Goal: Task Accomplishment & Management: Use online tool/utility

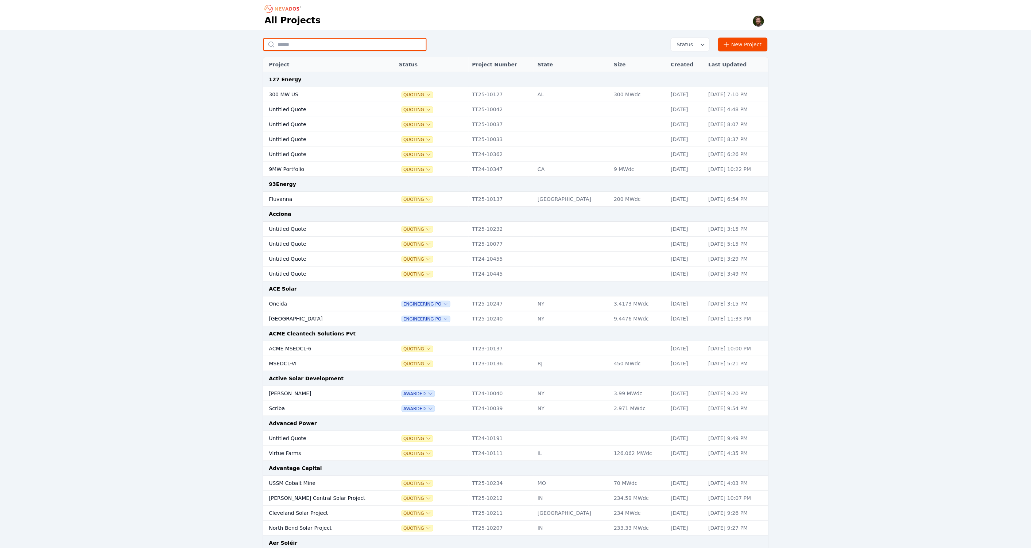
click at [309, 45] on input "text" at bounding box center [344, 44] width 163 height 13
type input "**********"
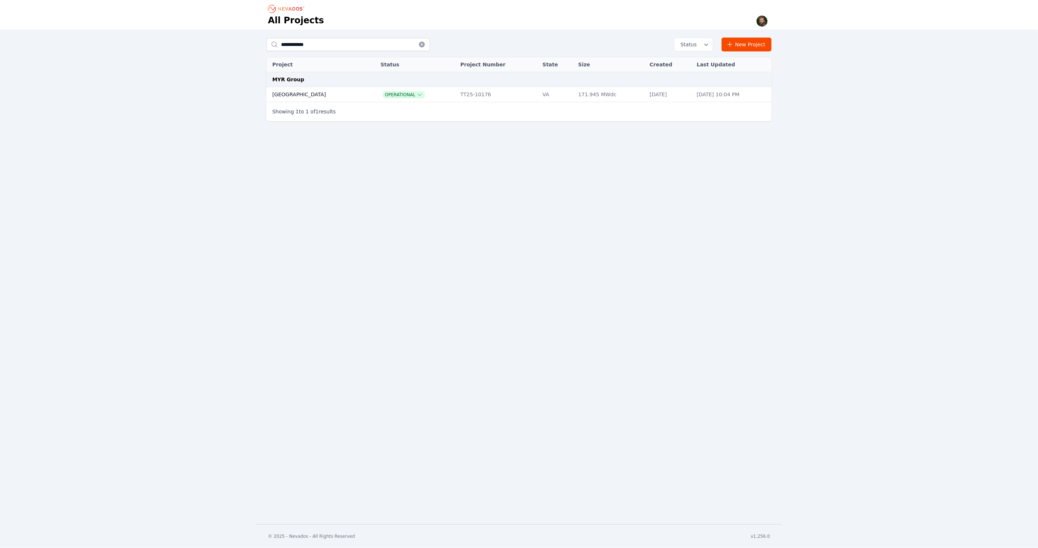
click at [285, 95] on td "[GEOGRAPHIC_DATA]" at bounding box center [315, 94] width 99 height 15
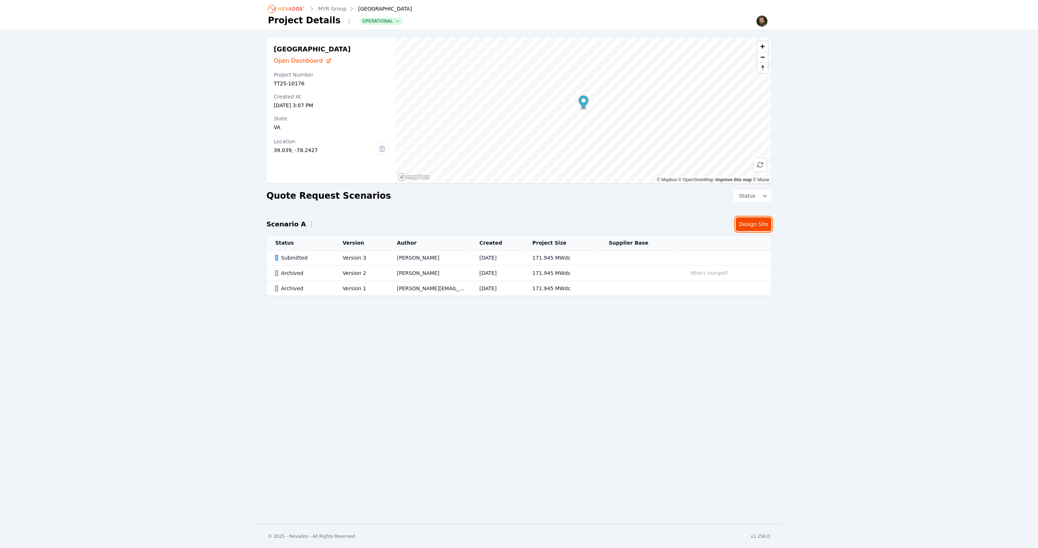
click at [752, 225] on link "Design Site" at bounding box center [753, 224] width 36 height 14
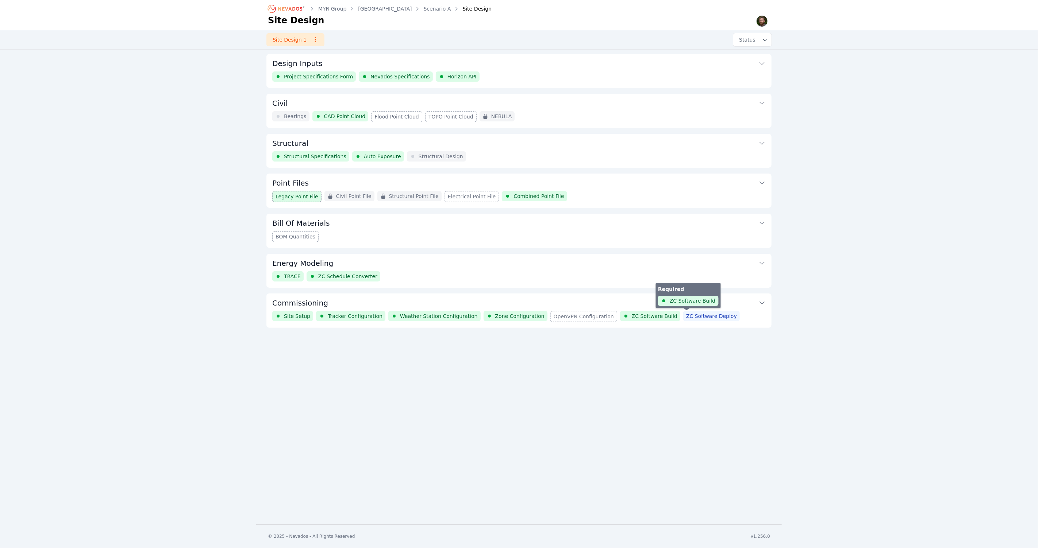
click at [686, 317] on span "ZC Software Deploy" at bounding box center [711, 316] width 51 height 7
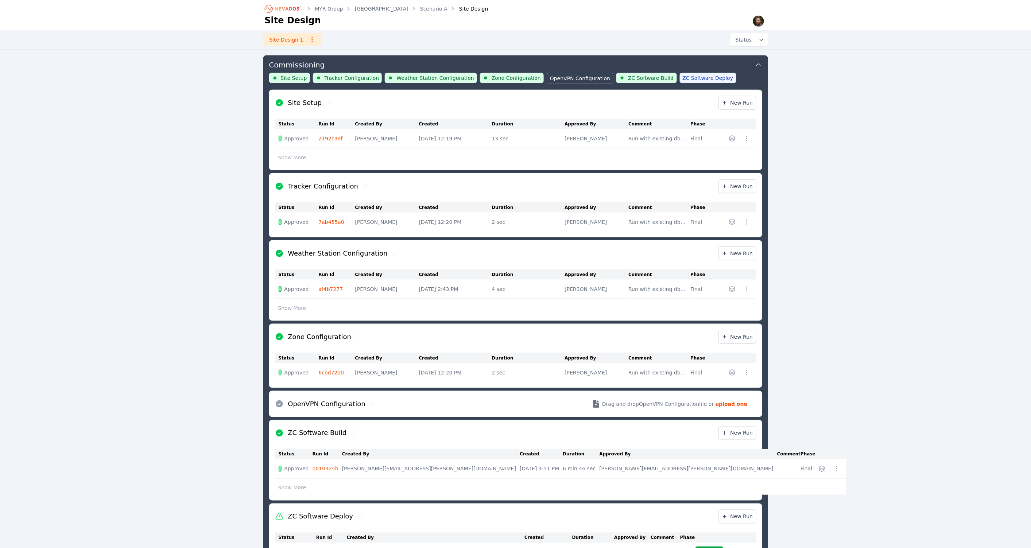
scroll to position [298, 0]
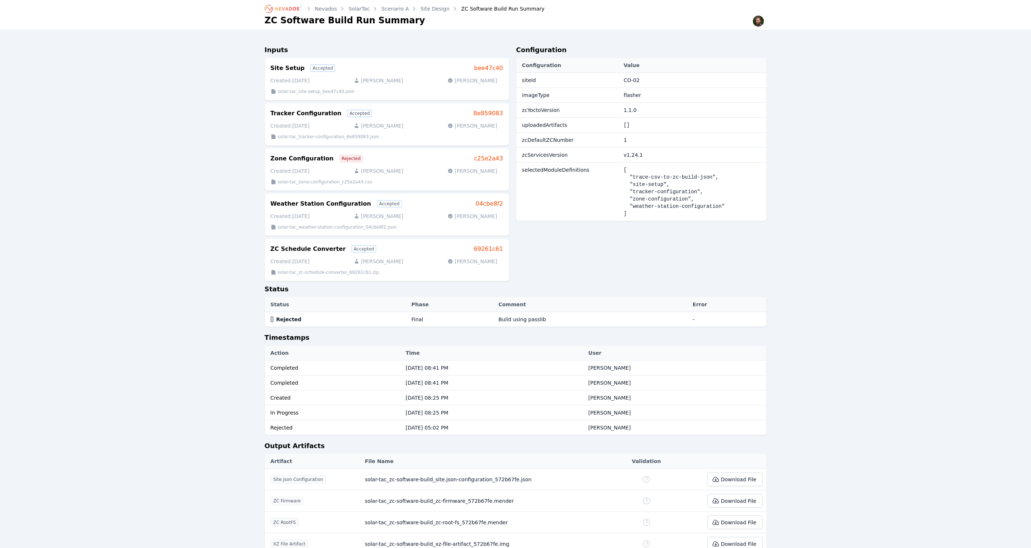
click at [143, 64] on div "Nevados SolarTac Scenario A Site Design ZC Software Build Run Summary ZC Softwa…" at bounding box center [515, 327] width 1031 height 654
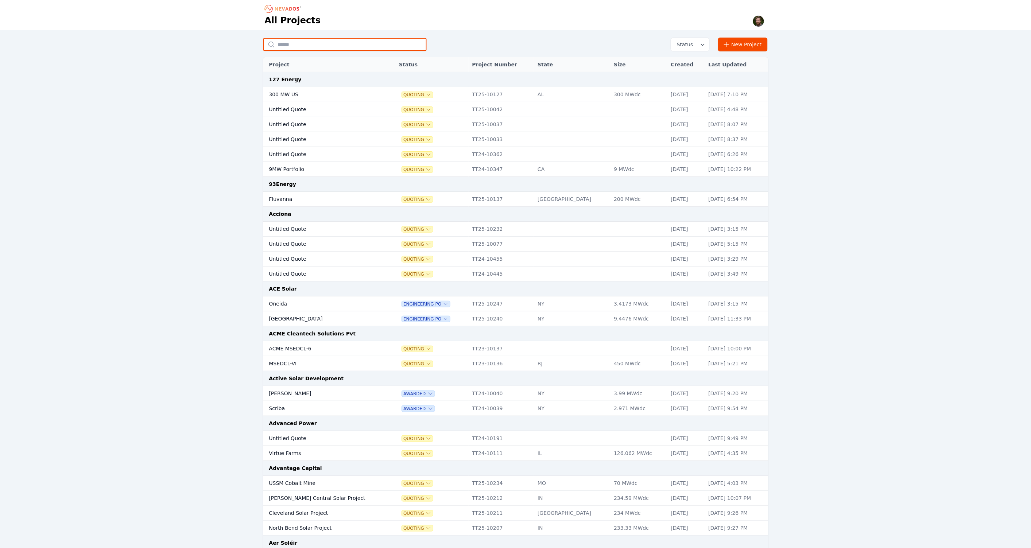
click at [297, 45] on input "text" at bounding box center [344, 44] width 163 height 13
click at [291, 47] on input "text" at bounding box center [344, 44] width 163 height 13
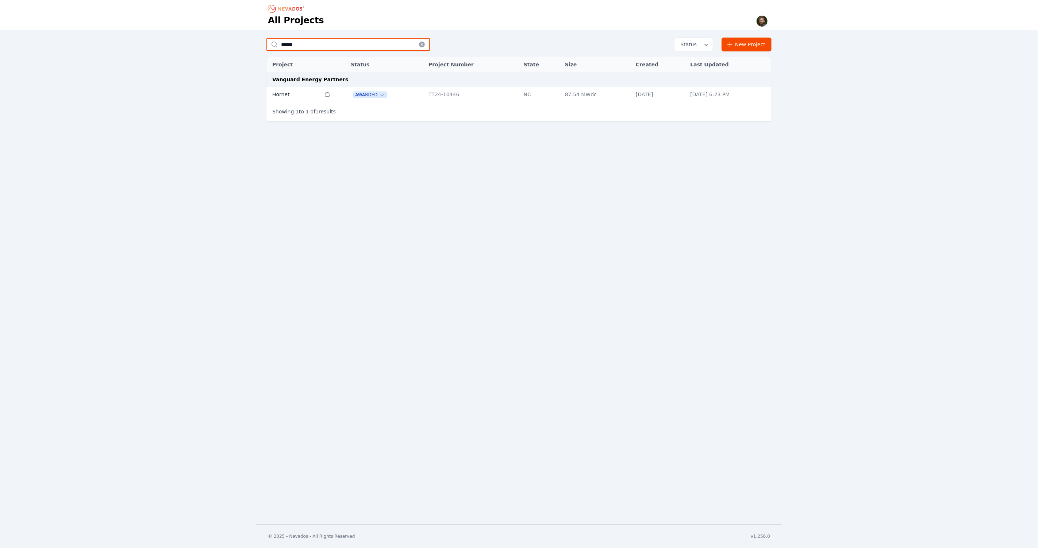
type input "******"
drag, startPoint x: 276, startPoint y: 94, endPoint x: 283, endPoint y: 93, distance: 6.6
click at [276, 94] on td "Hornet" at bounding box center [293, 94] width 54 height 15
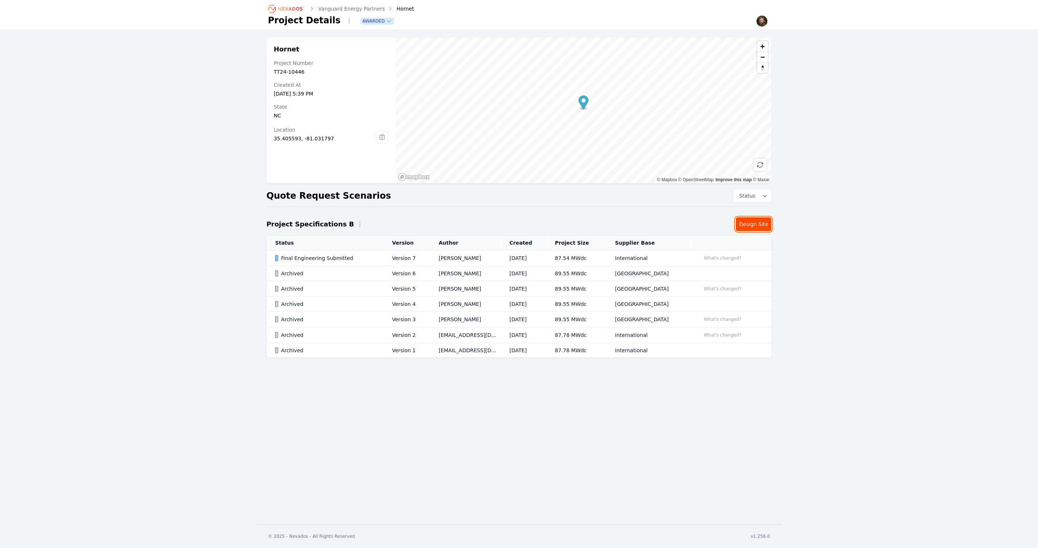
click at [759, 224] on link "Design Site" at bounding box center [753, 224] width 36 height 14
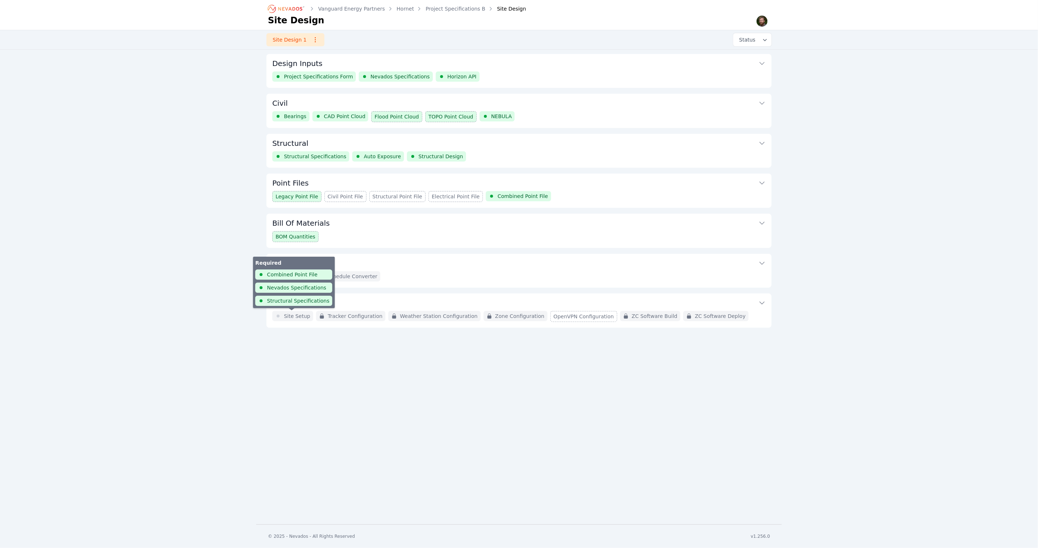
click at [291, 316] on span "Site Setup" at bounding box center [297, 316] width 26 height 7
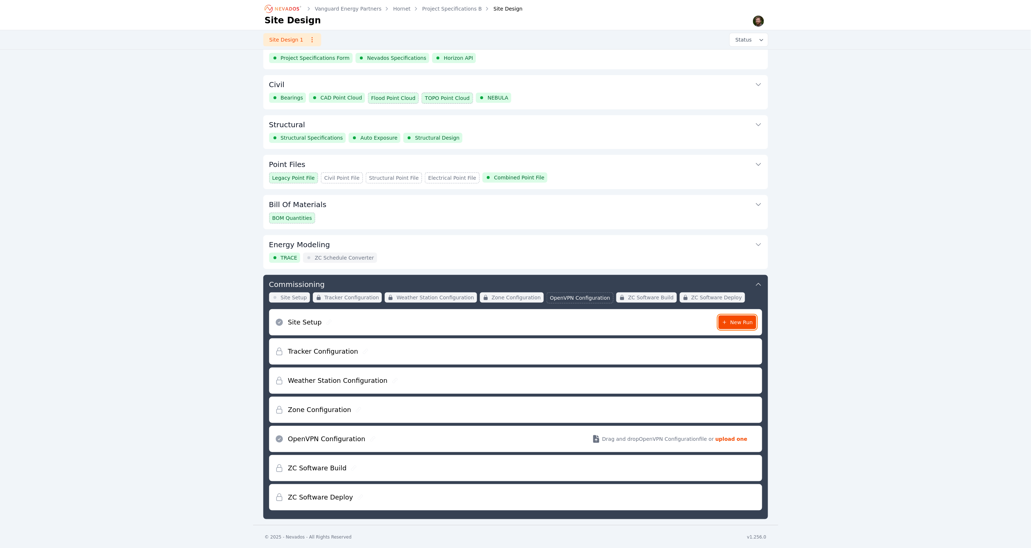
click at [735, 321] on span "New Run" at bounding box center [737, 322] width 31 height 7
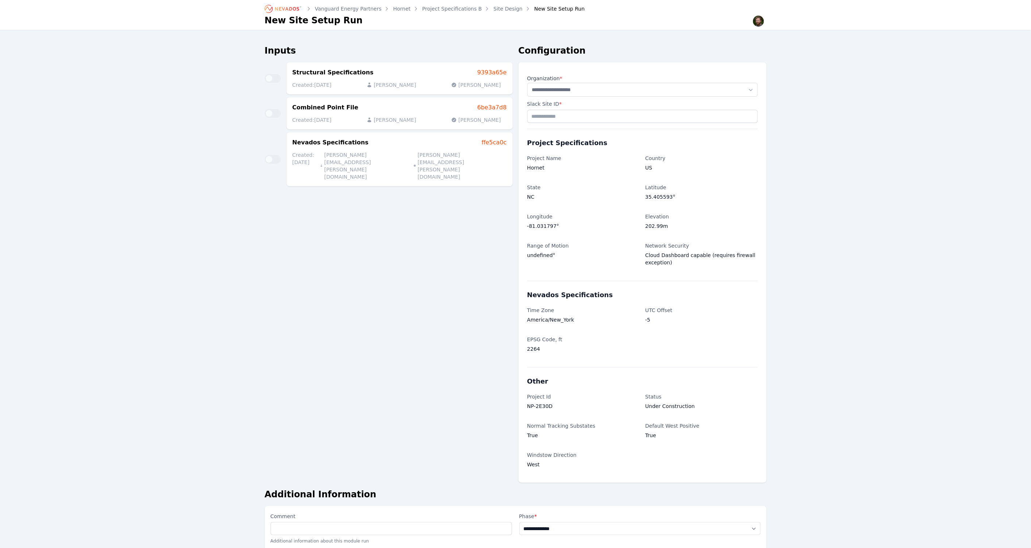
click at [654, 91] on input "text" at bounding box center [643, 89] width 230 height 13
click at [897, 181] on div "**********" at bounding box center [515, 296] width 1031 height 593
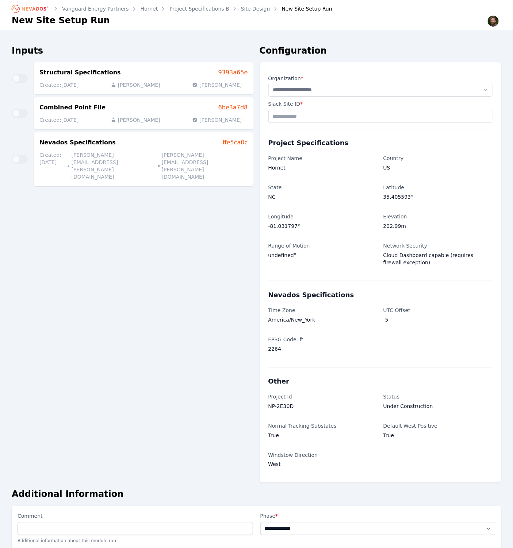
click at [130, 334] on div "Inputs Structural Specifications 9393a65e Created: 08/04/25 Madeline Koldos Mad…" at bounding box center [133, 264] width 242 height 438
click at [212, 227] on div "Inputs Structural Specifications 9393a65e Created: 08/04/25 Madeline Koldos Mad…" at bounding box center [133, 264] width 242 height 438
click at [255, 534] on div "**********" at bounding box center [256, 529] width 489 height 47
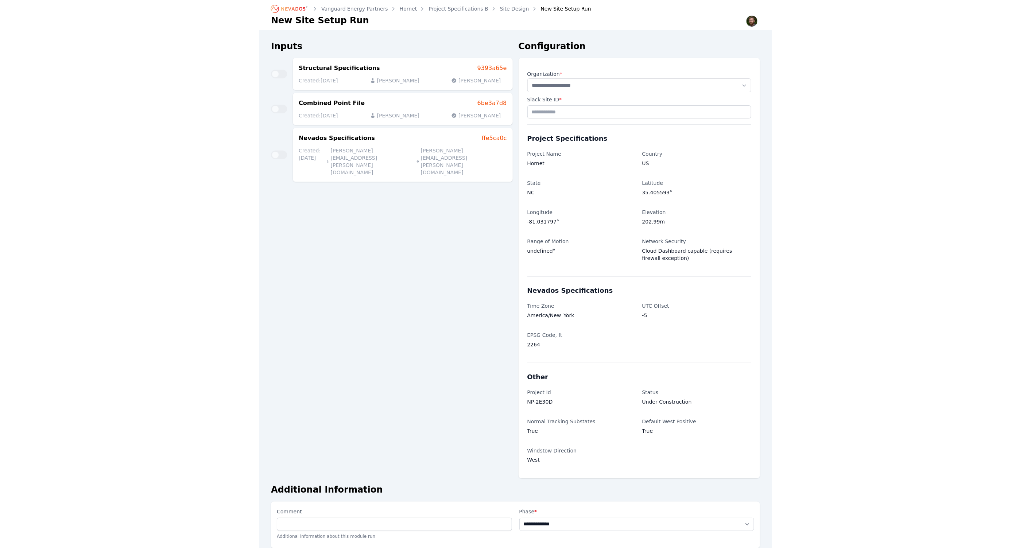
scroll to position [9, 0]
